Goal: Task Accomplishment & Management: Manage account settings

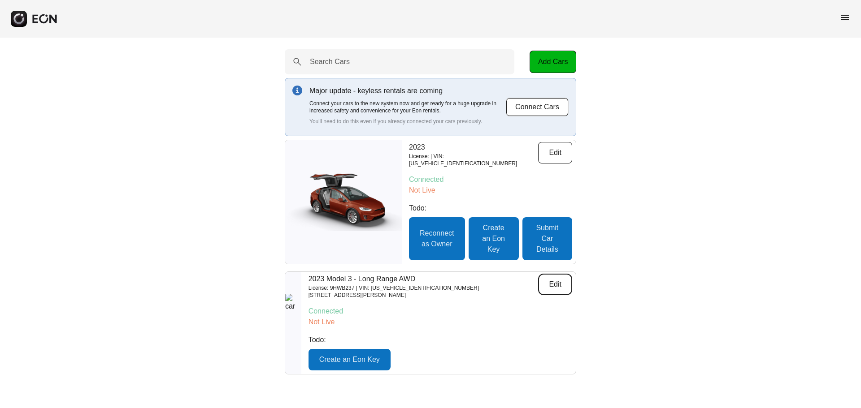
click at [554, 283] on button "Edit" at bounding box center [555, 285] width 34 height 22
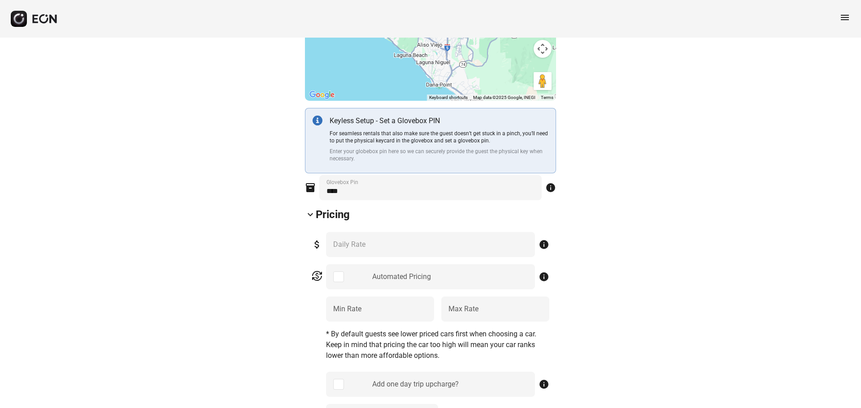
scroll to position [224, 0]
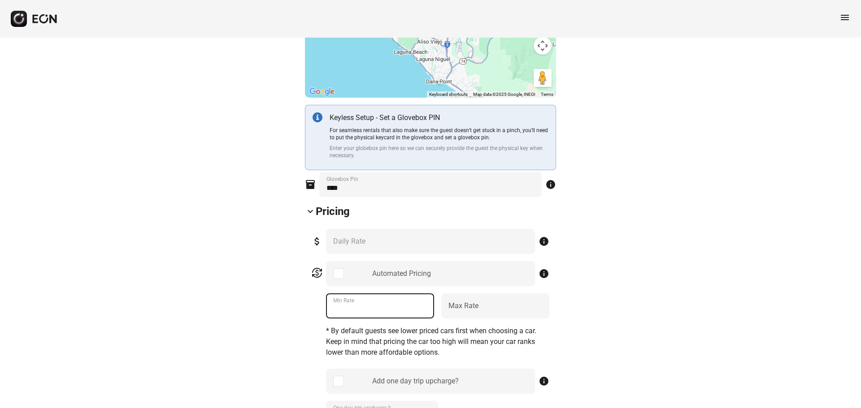
click at [384, 308] on Rate "**" at bounding box center [380, 306] width 108 height 25
drag, startPoint x: 376, startPoint y: 314, endPoint x: 274, endPoint y: 316, distance: 101.3
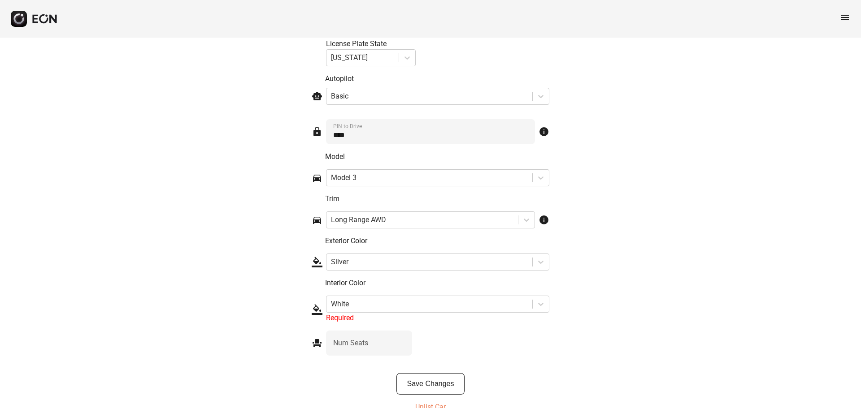
scroll to position [1337, 0]
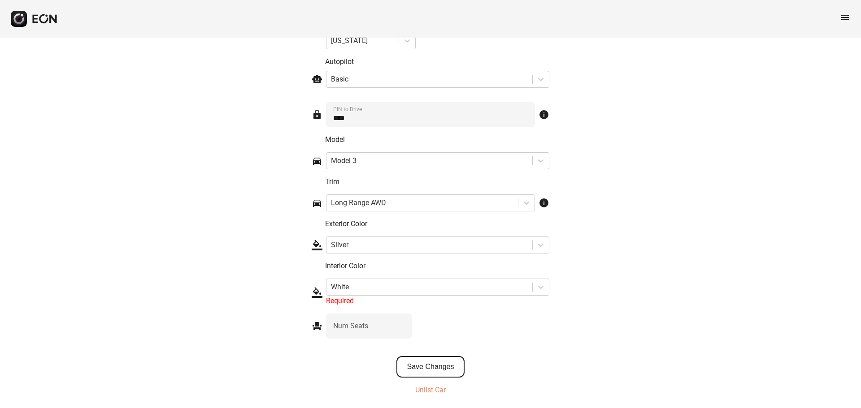
click at [444, 368] on button "Save Changes" at bounding box center [430, 367] width 69 height 22
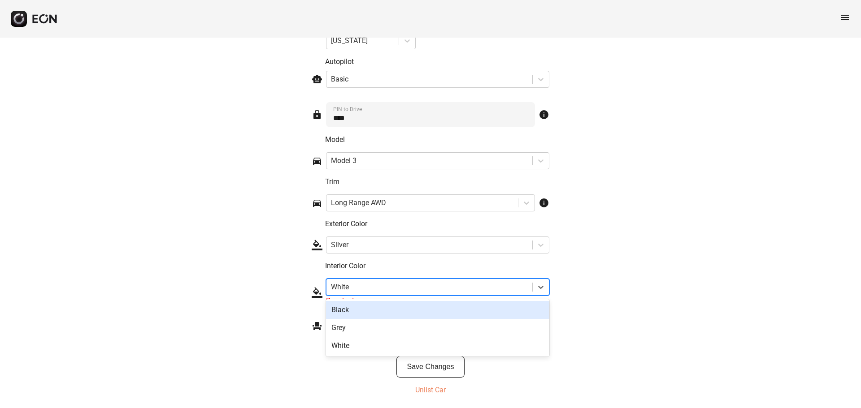
click at [392, 288] on div at bounding box center [429, 287] width 197 height 13
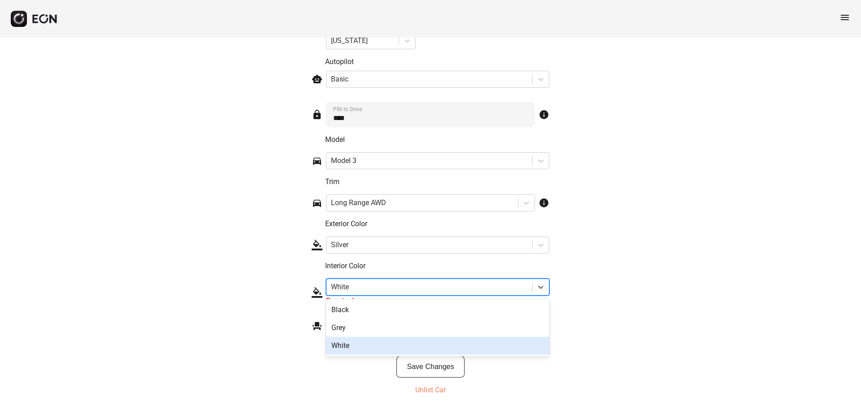
click at [374, 342] on div "White" at bounding box center [437, 346] width 223 height 18
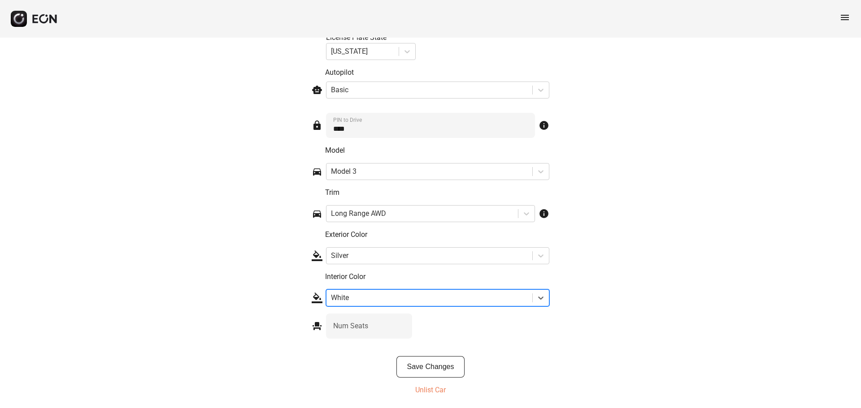
scroll to position [1326, 0]
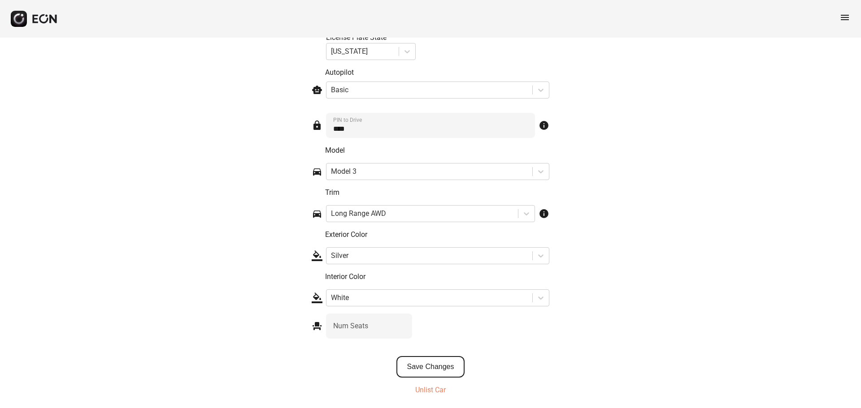
click at [450, 362] on button "Save Changes" at bounding box center [430, 367] width 69 height 22
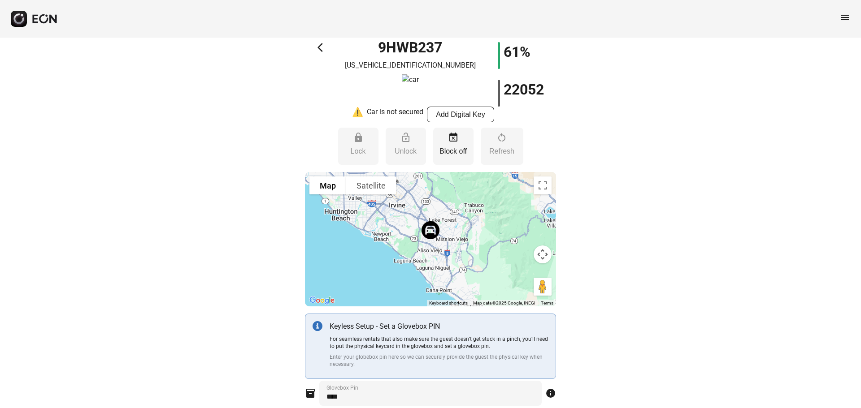
scroll to position [0, 0]
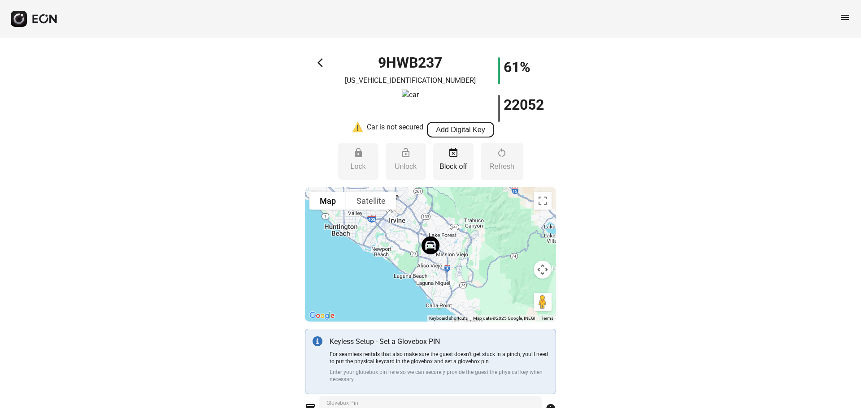
click at [478, 128] on button "Add Digital Key" at bounding box center [460, 130] width 67 height 16
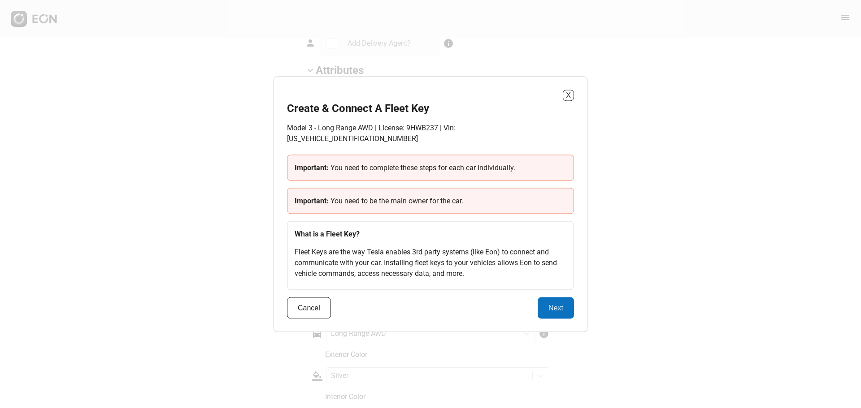
scroll to position [1326, 0]
click at [553, 305] on button "Next" at bounding box center [555, 308] width 36 height 22
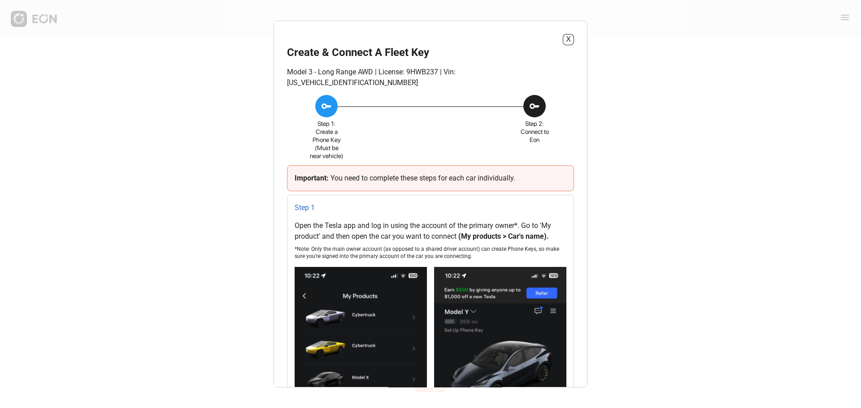
click at [699, 205] on div "X Create & Connect A Fleet Key Model 3 - Long Range AWD | License: 9HWB237 | Vi…" at bounding box center [430, 204] width 861 height 408
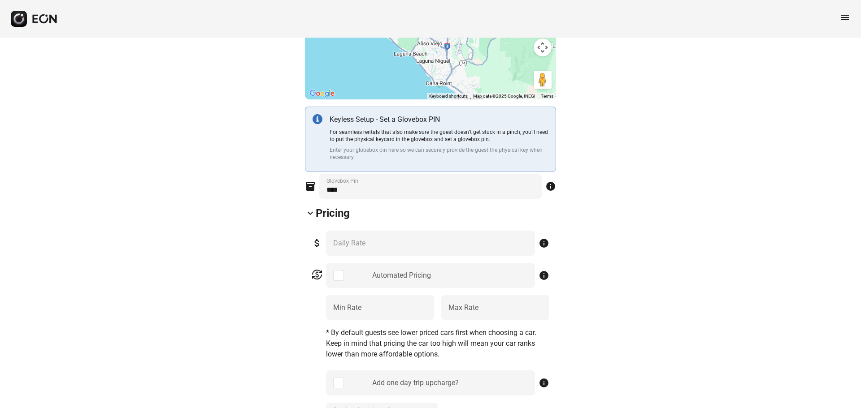
scroll to position [206, 0]
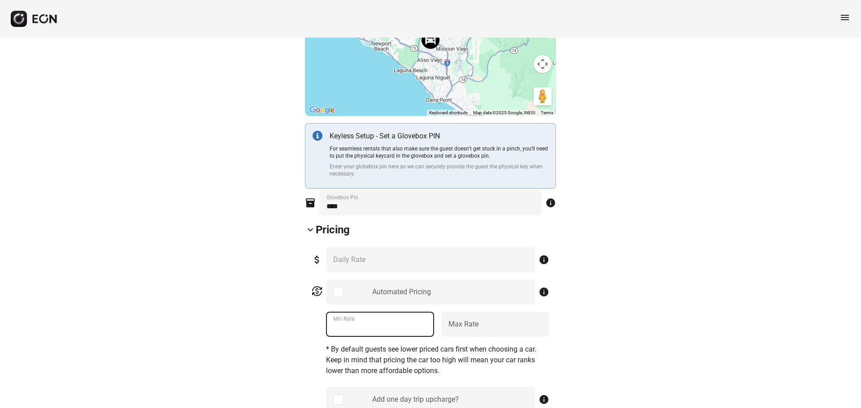
click at [368, 332] on Rate "**" at bounding box center [380, 324] width 108 height 25
drag, startPoint x: 381, startPoint y: 330, endPoint x: 269, endPoint y: 326, distance: 112.6
type Rate "***"
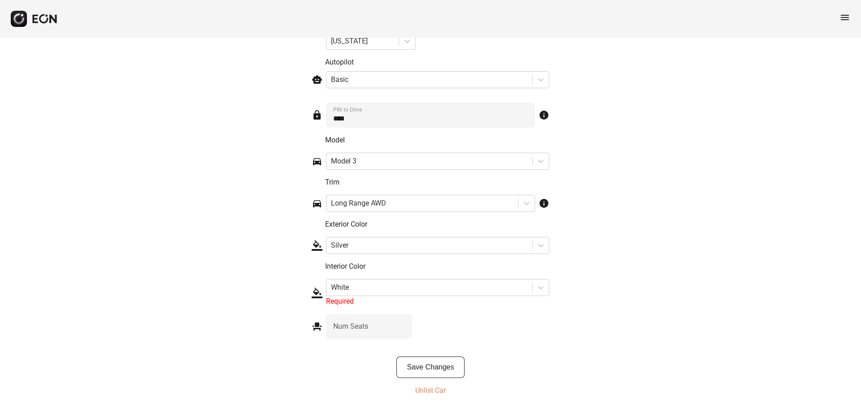
scroll to position [1337, 0]
click at [443, 368] on button "Save Changes" at bounding box center [430, 367] width 69 height 22
click at [359, 289] on div at bounding box center [429, 287] width 197 height 13
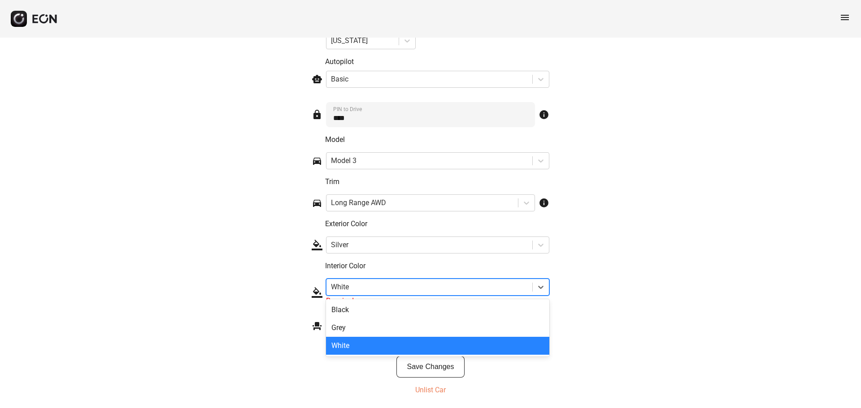
click at [354, 343] on div "White" at bounding box center [437, 346] width 223 height 18
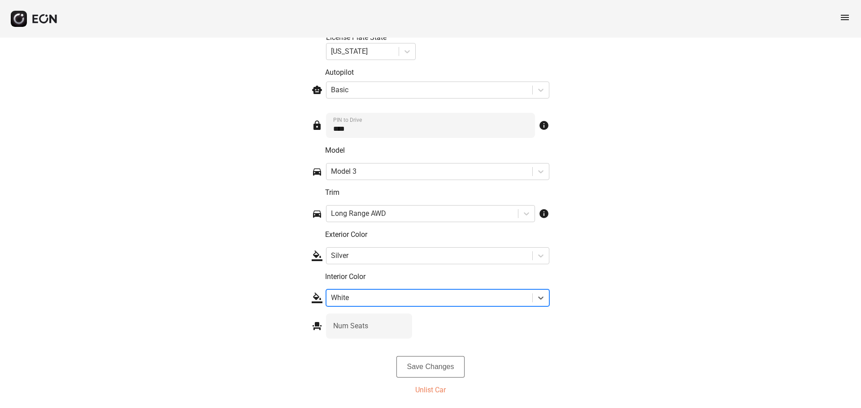
scroll to position [1326, 0]
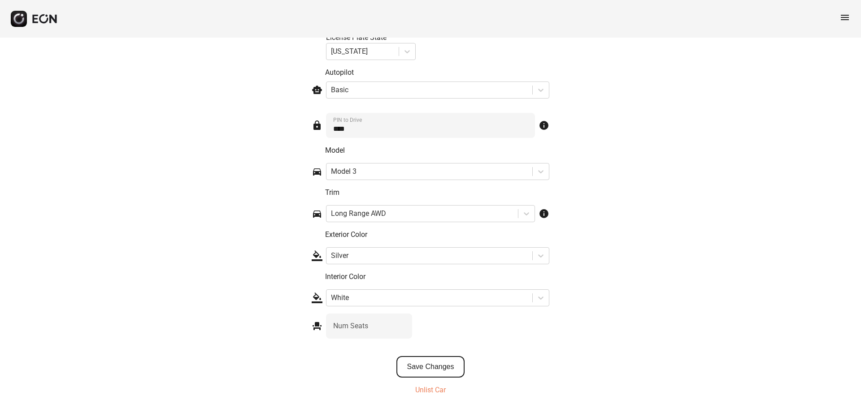
click at [437, 368] on button "Save Changes" at bounding box center [430, 367] width 69 height 22
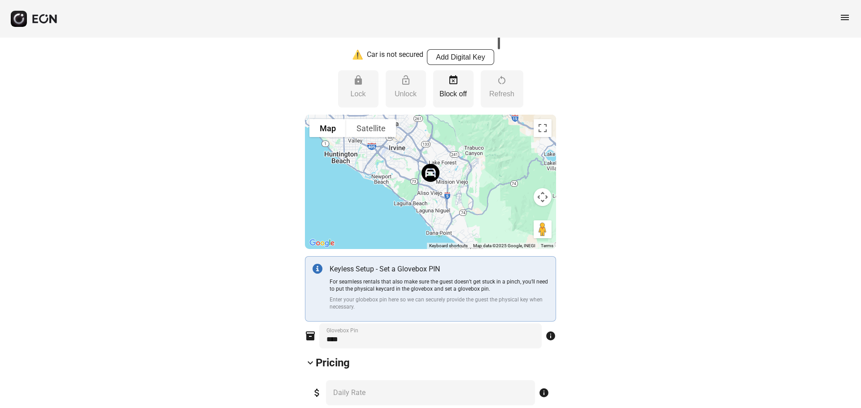
scroll to position [0, 0]
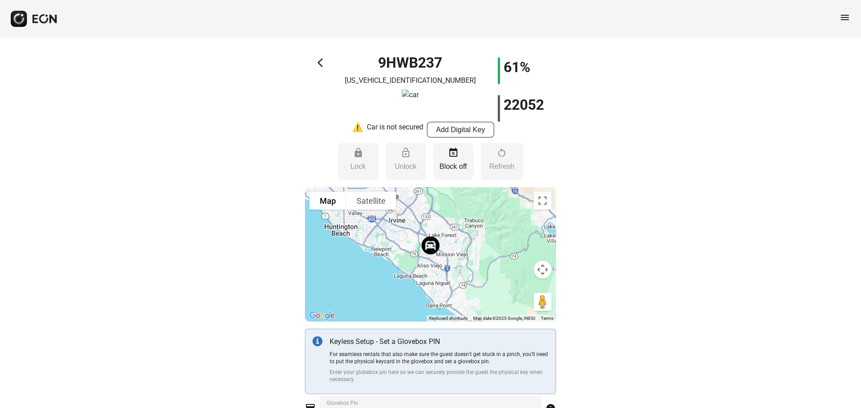
click at [463, 172] on p "Block off" at bounding box center [452, 166] width 31 height 11
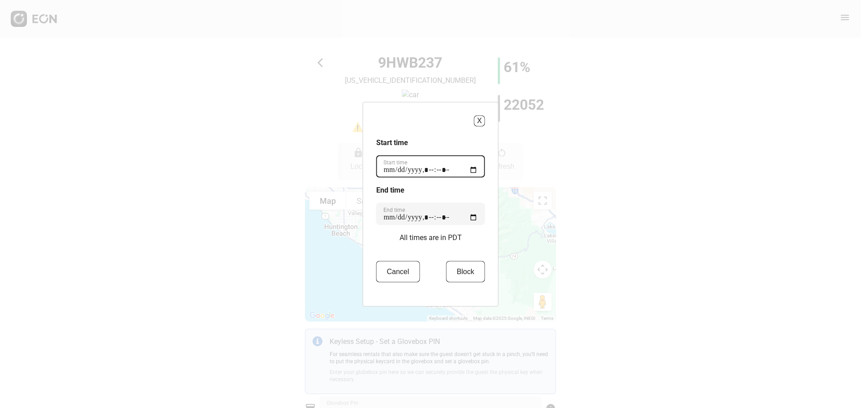
click at [476, 171] on time "Start time" at bounding box center [430, 166] width 109 height 22
click at [485, 121] on button "X" at bounding box center [479, 120] width 11 height 11
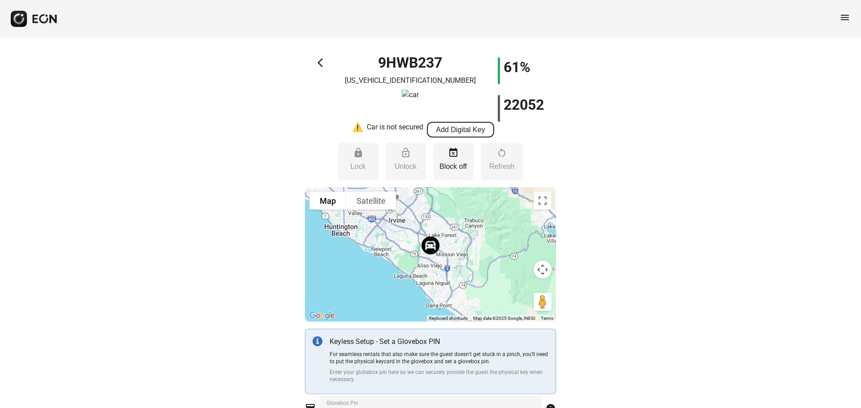
click at [466, 130] on button "Add Digital Key" at bounding box center [460, 130] width 67 height 16
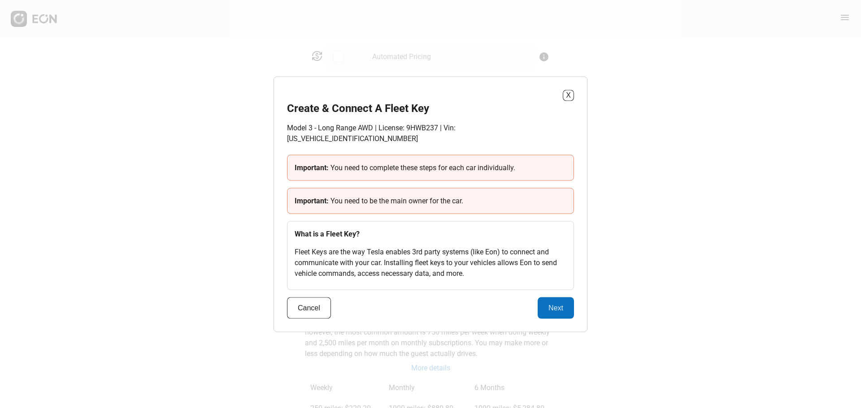
scroll to position [448, 0]
click at [559, 299] on button "Next" at bounding box center [555, 308] width 36 height 22
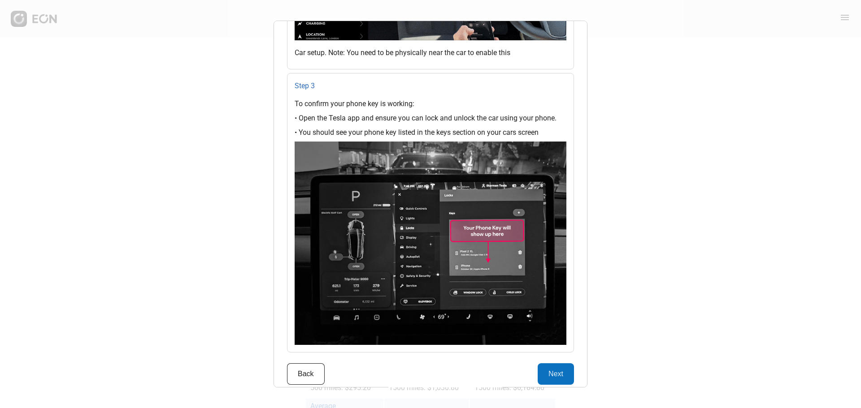
scroll to position [359, 0]
click at [547, 364] on button "Next" at bounding box center [555, 375] width 36 height 22
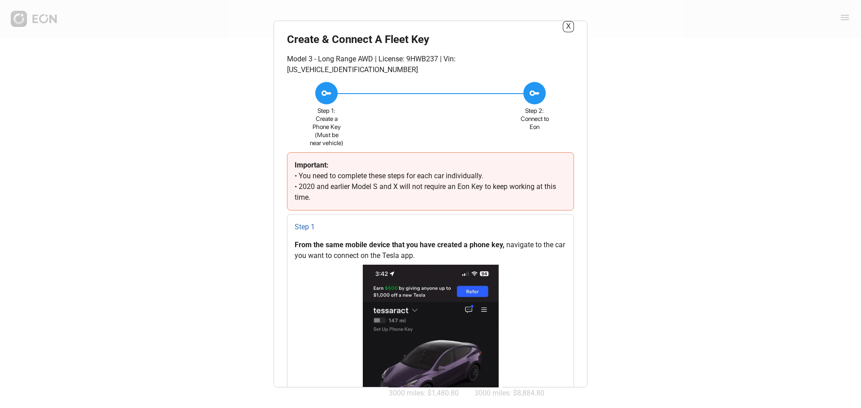
scroll to position [672, 0]
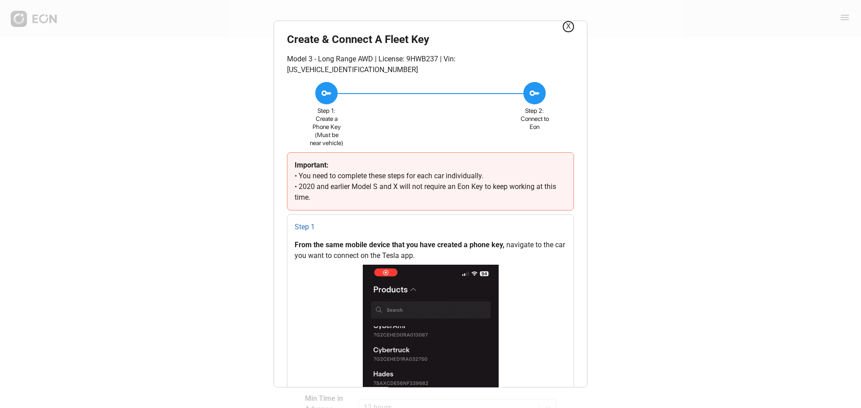
click at [569, 26] on button "X" at bounding box center [568, 26] width 11 height 11
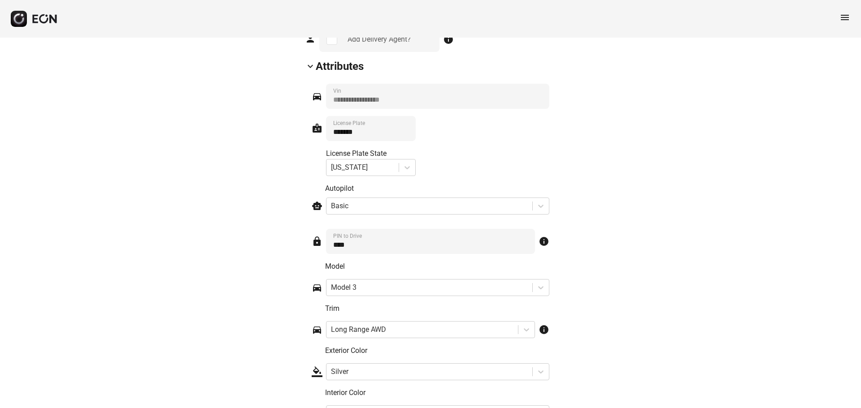
scroll to position [1326, 0]
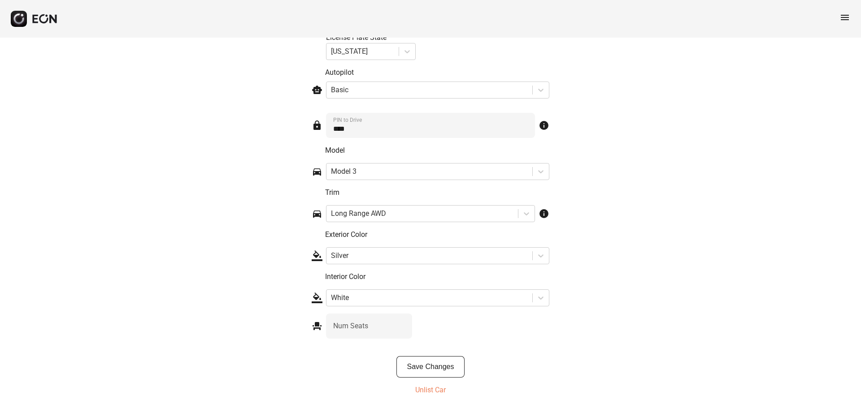
click at [423, 389] on p "Unlist Car" at bounding box center [430, 390] width 30 height 11
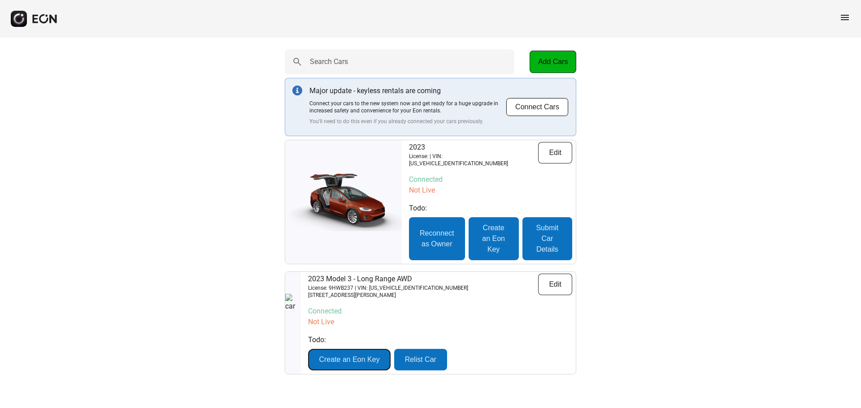
click at [335, 335] on div "Todo: Create an Eon Key Relist Car" at bounding box center [440, 353] width 264 height 36
click at [361, 358] on button "Create an Eon Key" at bounding box center [349, 360] width 82 height 22
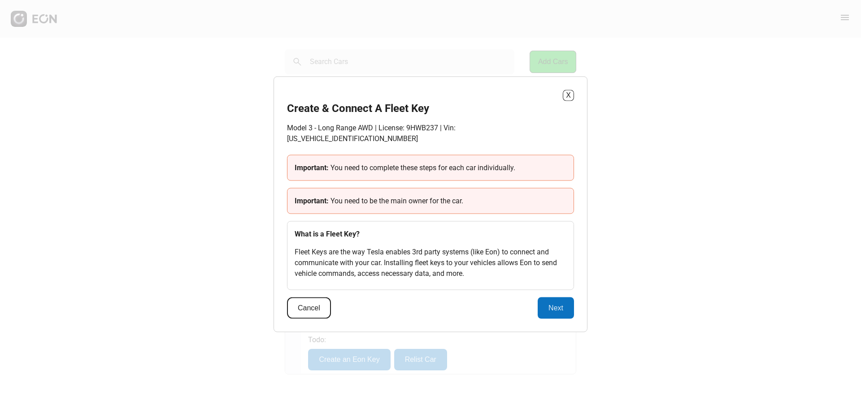
click at [316, 307] on button "Cancel" at bounding box center [309, 308] width 44 height 22
